Goal: Complete application form: Complete application form

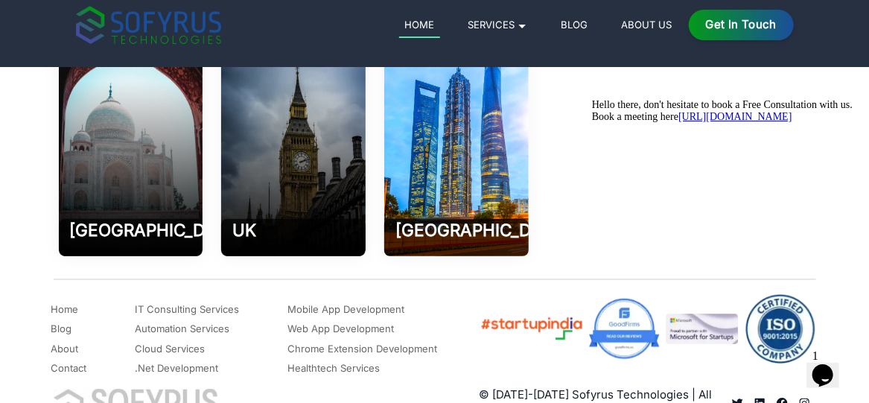
scroll to position [7038, 0]
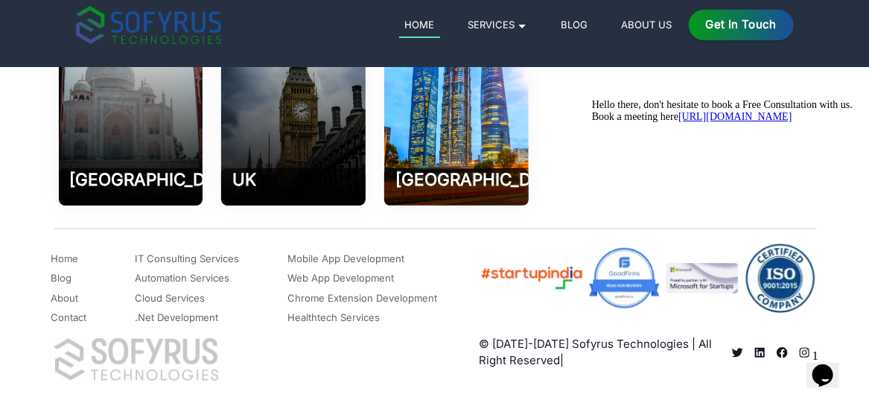
click at [80, 315] on link "Contact" at bounding box center [69, 317] width 36 height 18
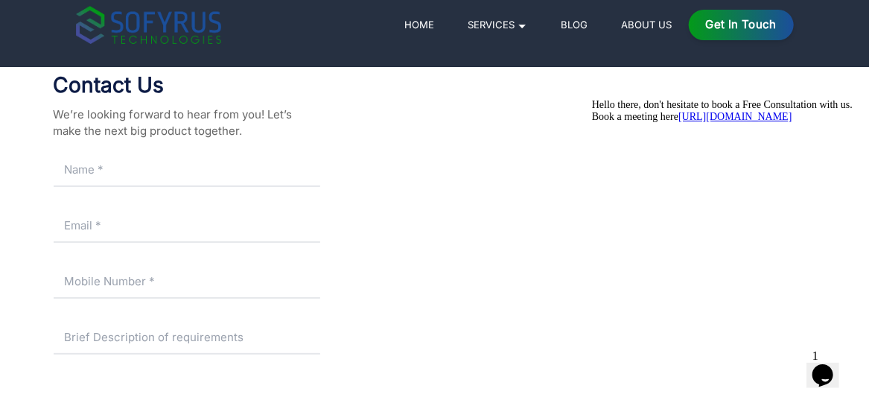
scroll to position [200, 0]
click at [213, 168] on input "text" at bounding box center [187, 167] width 267 height 34
type input "[PERSON_NAME]"
type input "[EMAIL_ADDRESS][DOMAIN_NAME]"
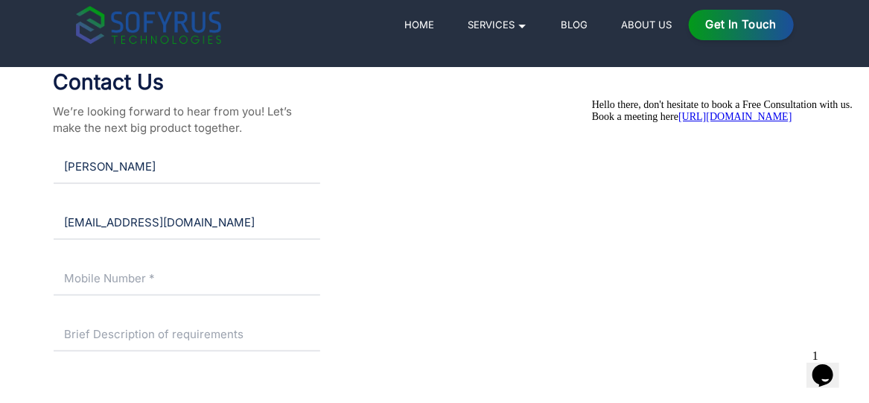
type input "0583065030"
click at [139, 344] on input "text" at bounding box center [187, 335] width 267 height 34
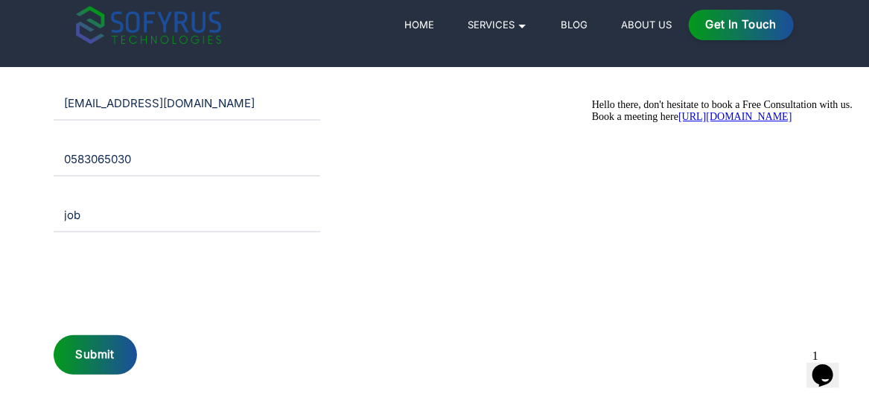
scroll to position [320, 0]
click at [164, 210] on input "job" at bounding box center [187, 214] width 267 height 34
paste input "[GEOGRAPHIC_DATA]"
type input "job-[GEOGRAPHIC_DATA]"
click at [78, 352] on div "Submit" at bounding box center [95, 353] width 83 height 39
